Goal: Information Seeking & Learning: Learn about a topic

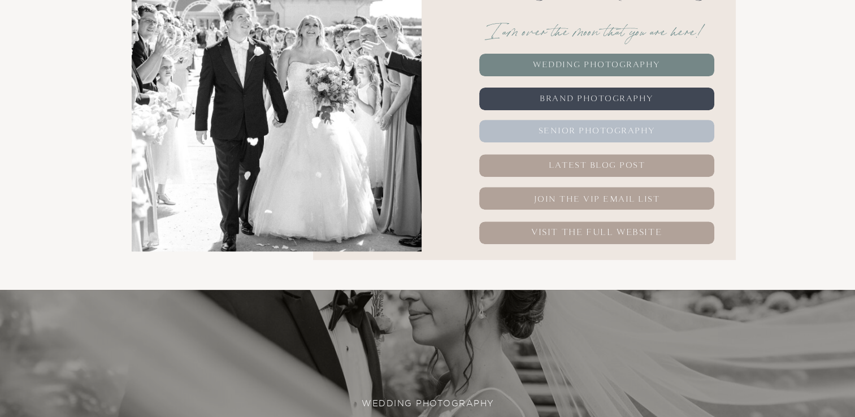
scroll to position [430, 0]
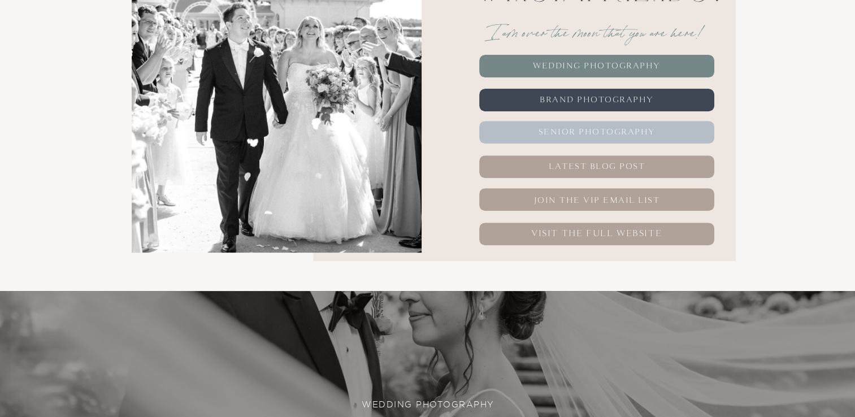
click at [560, 67] on nav "Wedding PHotography" at bounding box center [597, 66] width 145 height 23
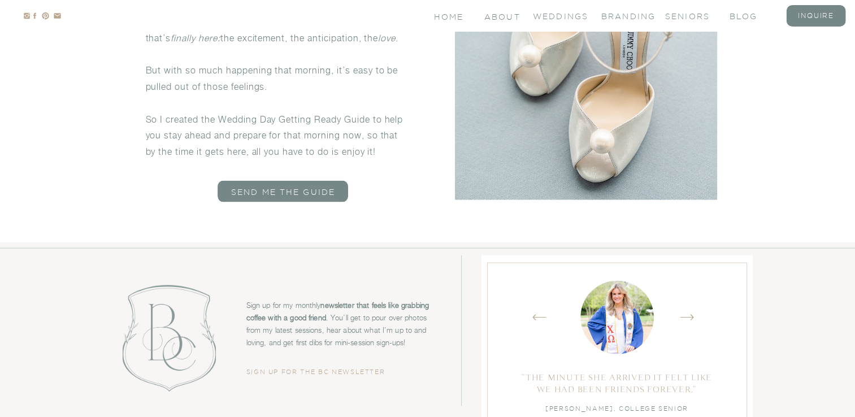
scroll to position [6604, 0]
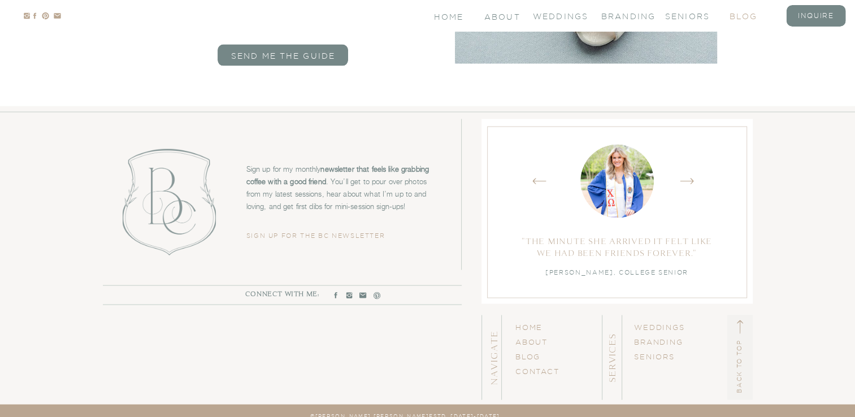
click at [742, 16] on nav "blog" at bounding box center [752, 16] width 45 height 10
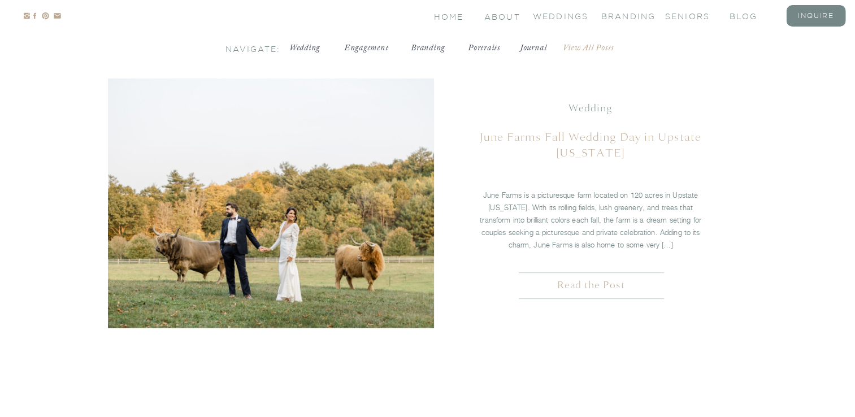
scroll to position [467, 0]
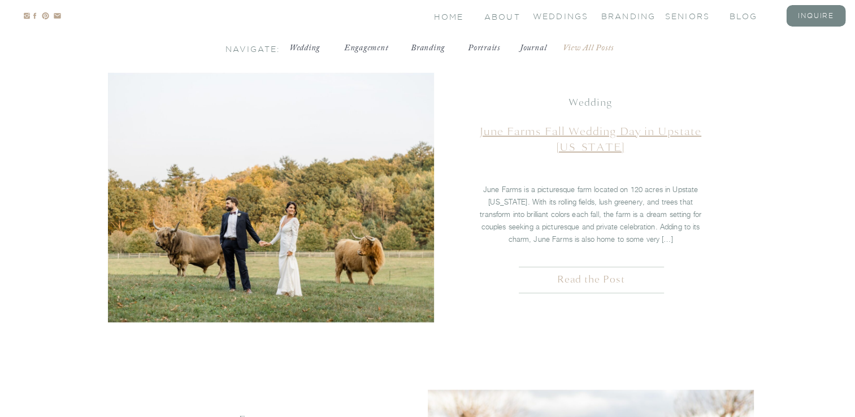
click at [563, 134] on link "June Farms Fall Wedding Day in Upstate New York" at bounding box center [591, 139] width 222 height 30
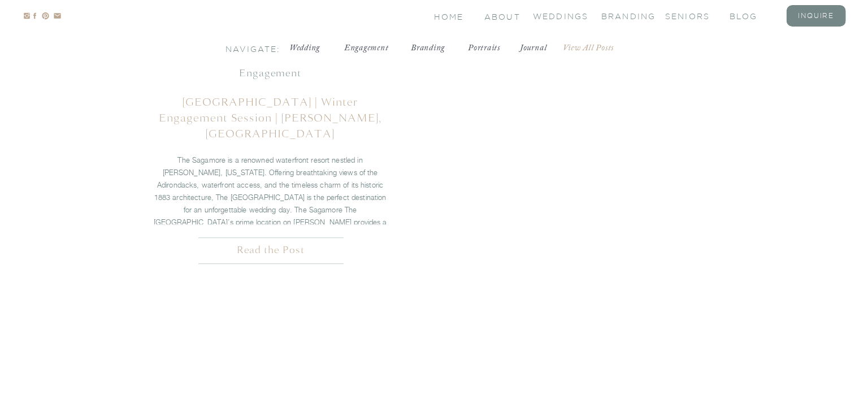
scroll to position [829, 0]
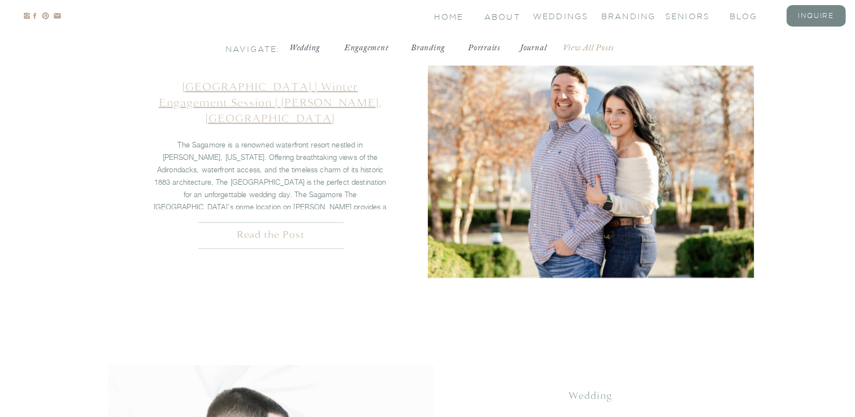
click at [288, 96] on link "The Sagamore Resort | Winter Engagement Session | Lake George, NY" at bounding box center [270, 103] width 223 height 46
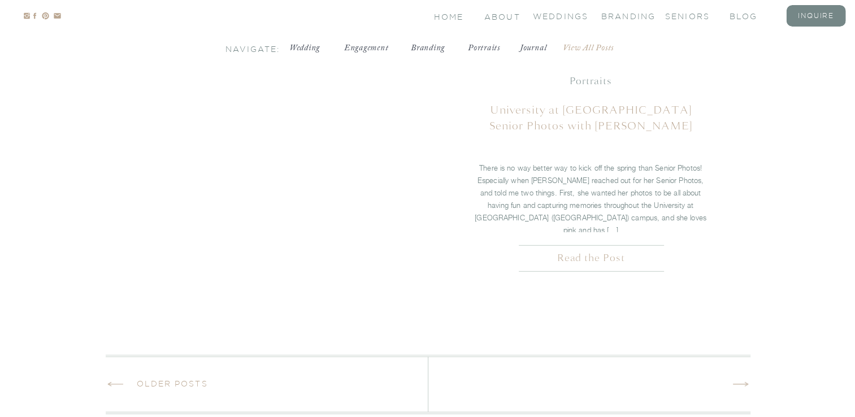
scroll to position [3068, 0]
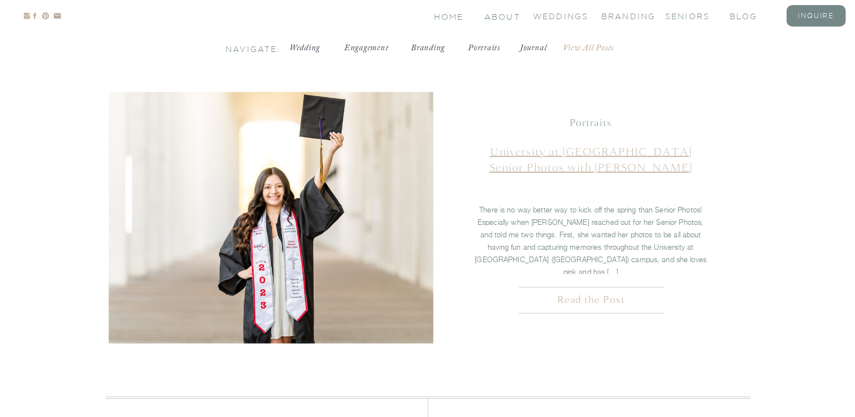
click at [504, 157] on link "University at [GEOGRAPHIC_DATA] Senior Photos with [PERSON_NAME]" at bounding box center [591, 160] width 203 height 30
